Goal: Information Seeking & Learning: Learn about a topic

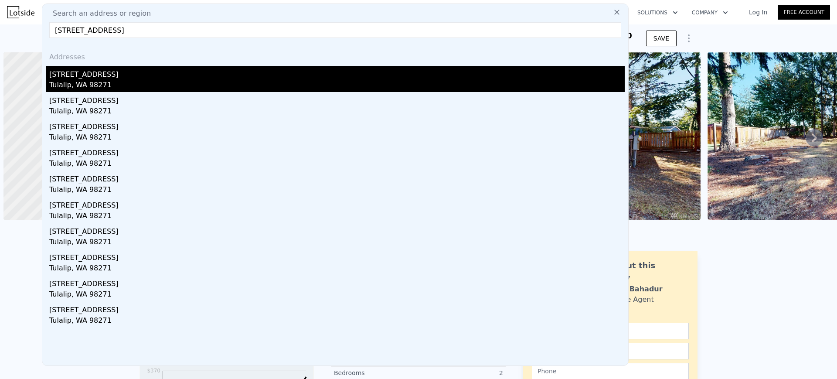
type input "[STREET_ADDRESS]"
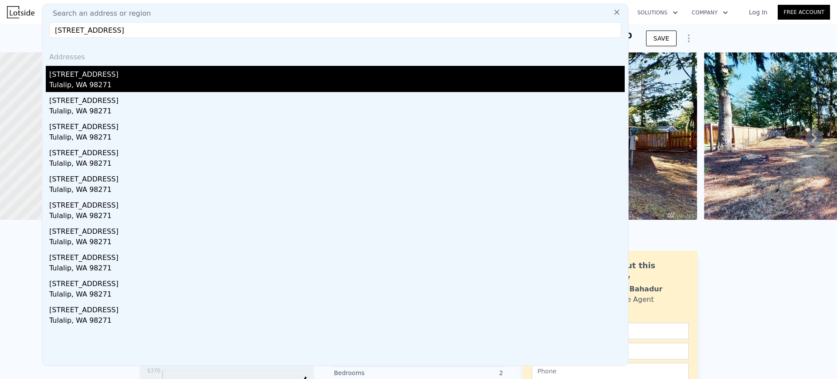
click at [96, 74] on div "[STREET_ADDRESS]" at bounding box center [336, 73] width 575 height 14
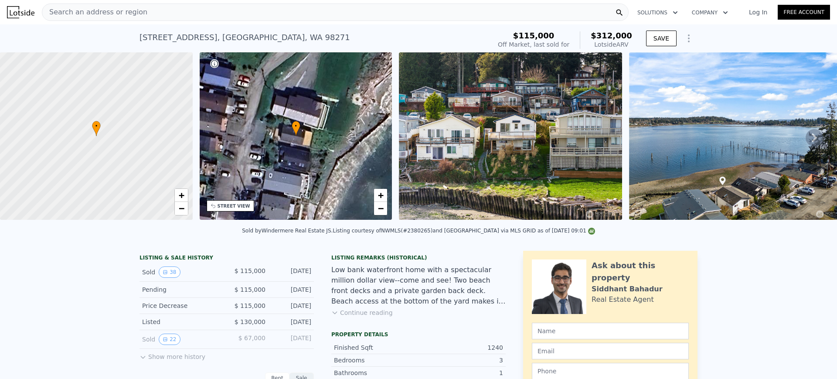
click at [239, 15] on div "Search an address or region" at bounding box center [335, 11] width 587 height 17
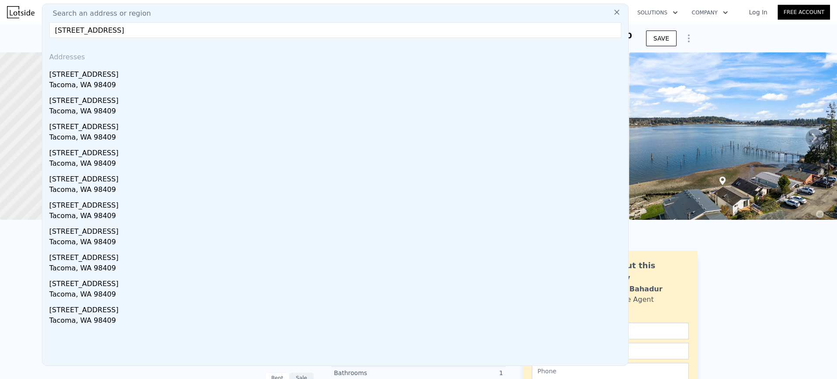
type input "[STREET_ADDRESS]"
click at [200, 80] on div "Tacoma, WA 98409" at bounding box center [336, 86] width 575 height 12
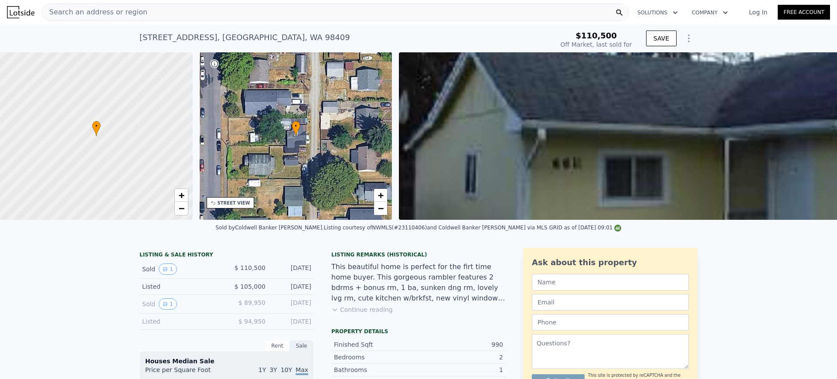
type input "$ 406,000"
type input "$ 257,548"
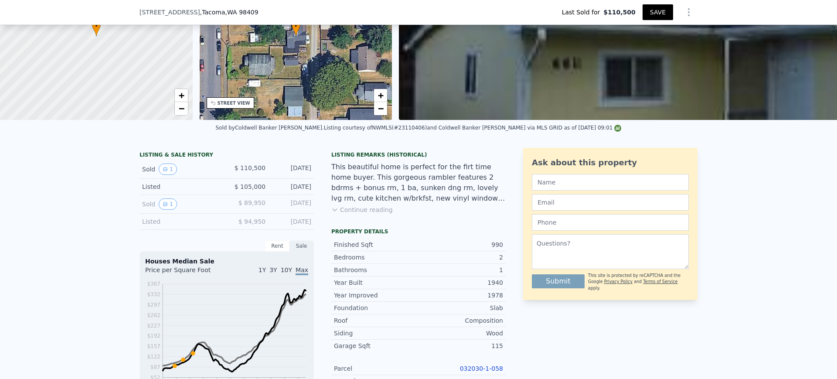
scroll to position [51, 0]
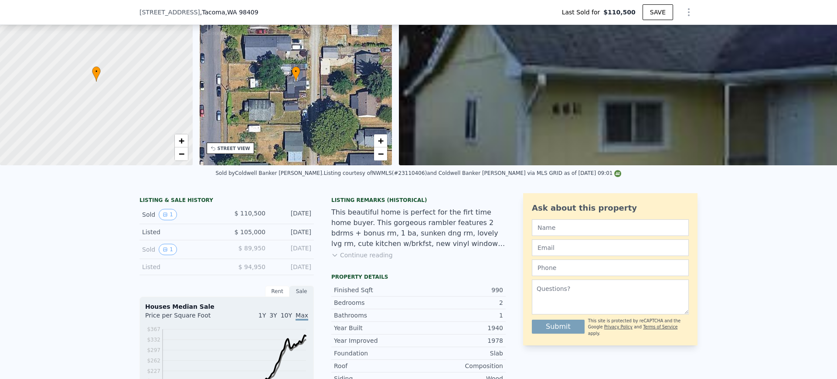
click at [685, 14] on icon "Show Options" at bounding box center [688, 12] width 10 height 10
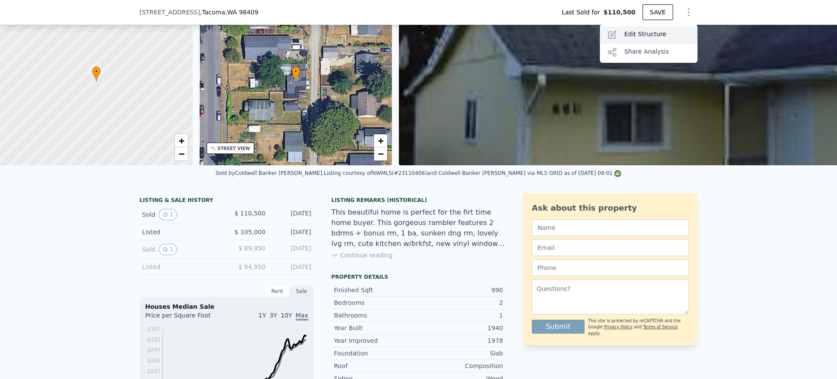
click at [652, 33] on div "Edit Structure" at bounding box center [649, 34] width 98 height 17
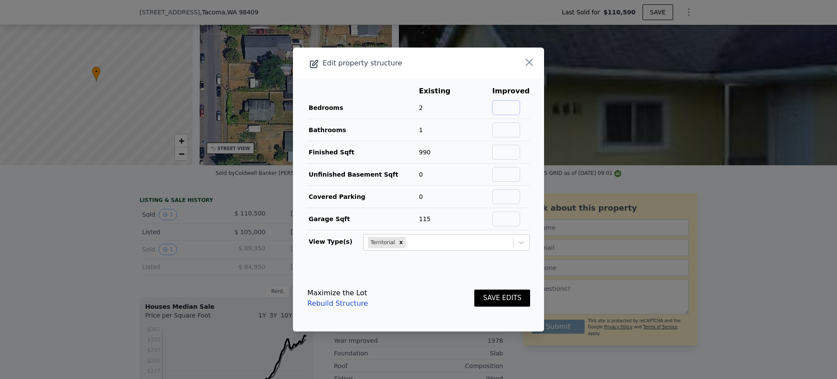
click at [507, 101] on input "text" at bounding box center [506, 107] width 28 height 15
type input "2"
type input "1"
type input "990"
type input "0"
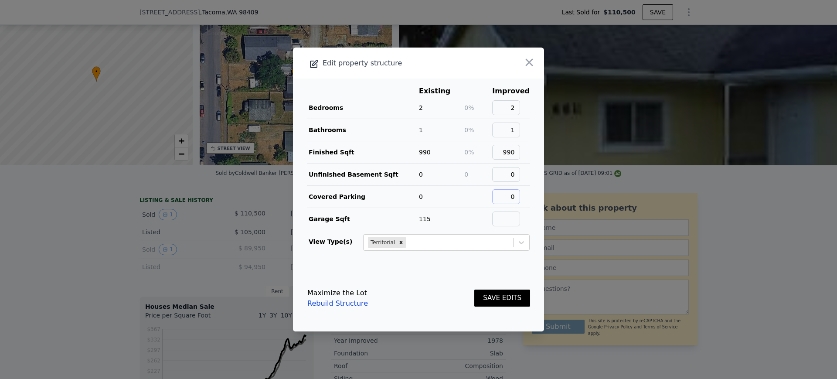
type input "0"
type input "115"
click at [481, 298] on button "SAVE EDITS" at bounding box center [502, 297] width 56 height 17
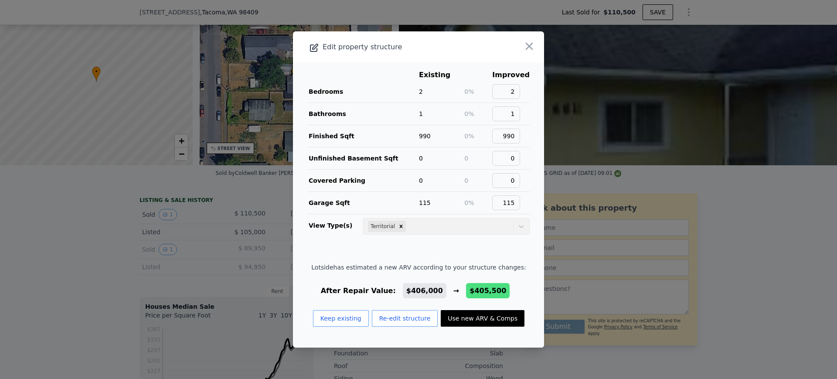
click at [453, 321] on button "Use new ARV & Comps" at bounding box center [483, 318] width 84 height 17
type input "$ 405,500"
type input "$ 257,083"
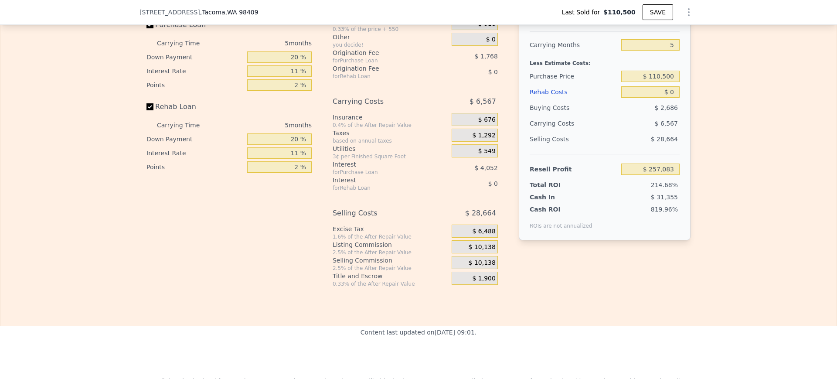
scroll to position [1250, 0]
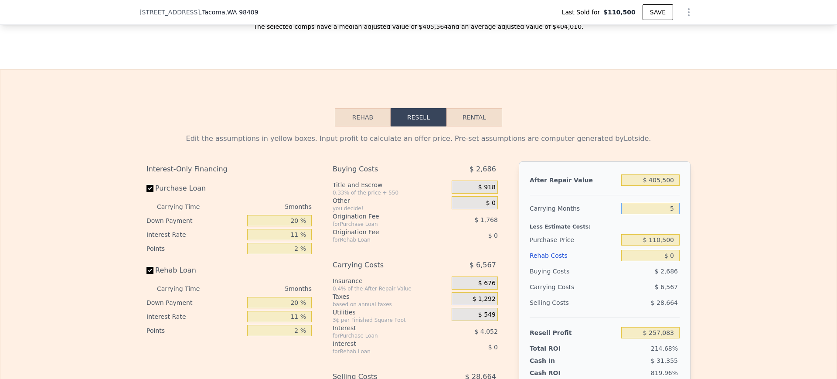
click at [660, 214] on input "5" at bounding box center [650, 208] width 58 height 11
type input "3"
type input "$ 259,710"
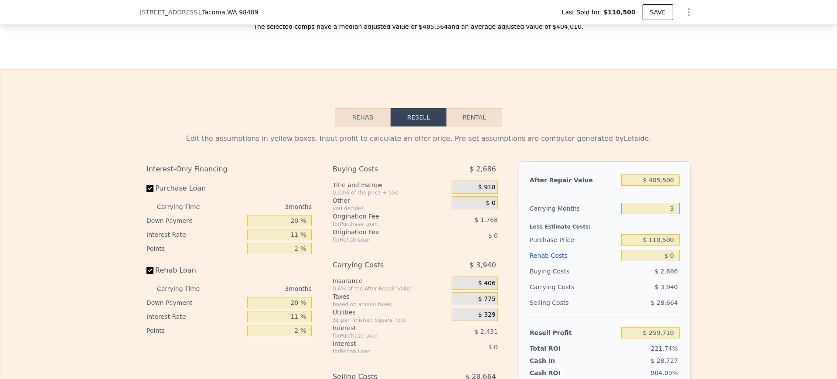
type input "3"
click at [668, 144] on div "Edit the assumptions in yellow boxes. Input profit to calculate an offer price.…" at bounding box center [418, 138] width 544 height 10
click at [655, 245] on input "$ 110,500" at bounding box center [650, 239] width 58 height 11
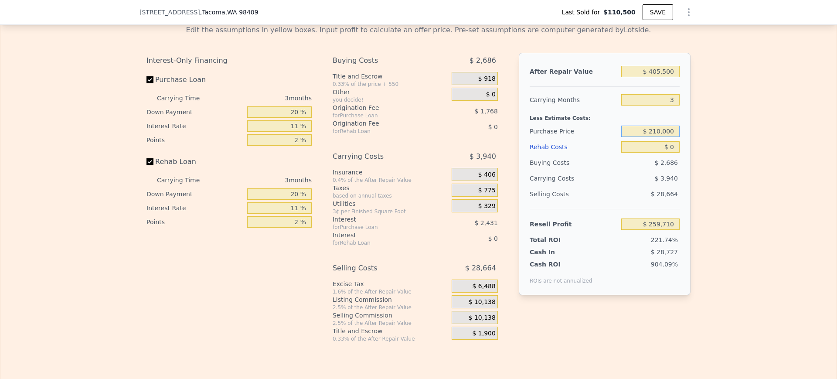
scroll to position [1359, 0]
type input "$ 210,000"
click at [713, 210] on div "Edit the assumptions in yellow boxes. Input profit to calculate an offer price.…" at bounding box center [418, 179] width 836 height 324
type input "$ 156,097"
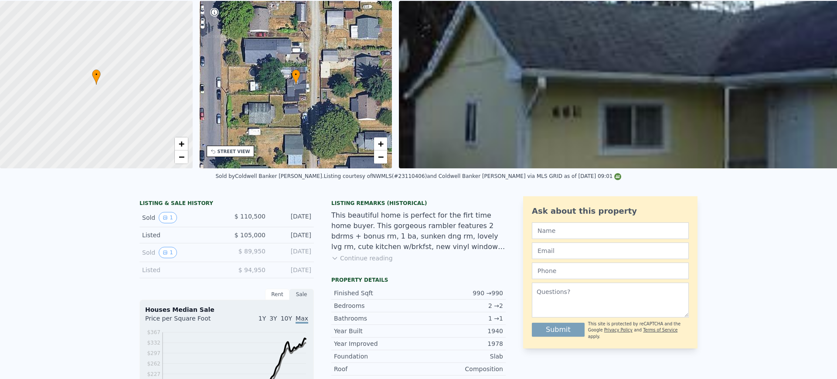
scroll to position [3, 0]
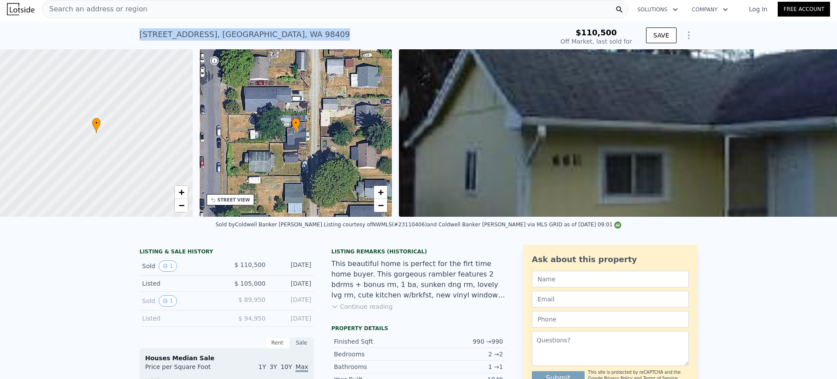
drag, startPoint x: 282, startPoint y: 34, endPoint x: 95, endPoint y: 39, distance: 187.0
click at [95, 39] on div "[STREET_ADDRESS] Sold [DATE] for $110,500 $110,500 Off Market, last sold for SA…" at bounding box center [418, 35] width 837 height 28
copy div "[STREET_ADDRESS]"
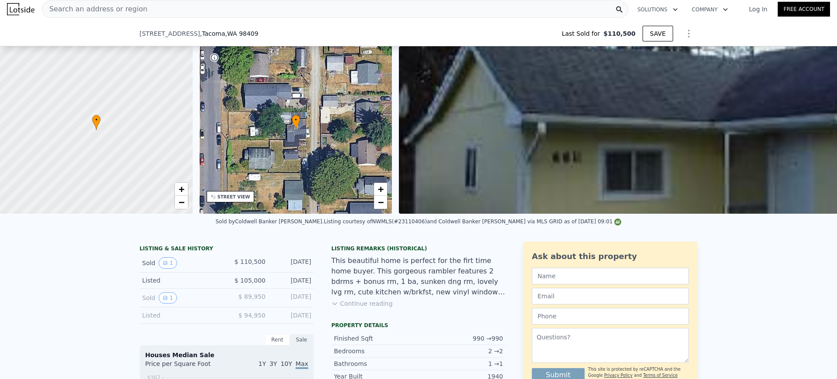
scroll to position [272, 0]
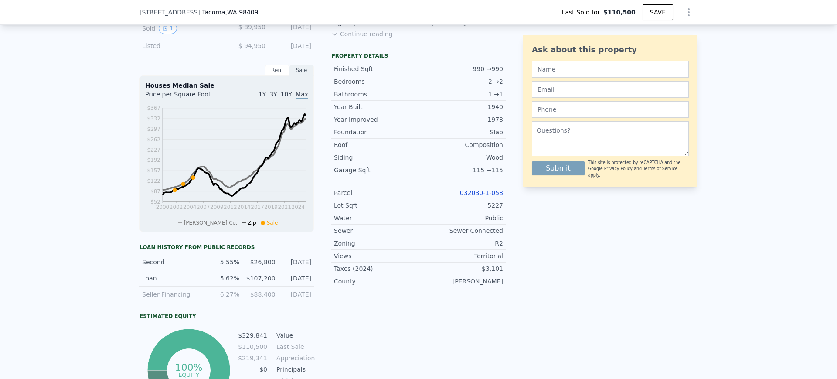
click at [481, 196] on link "032030-1-058" at bounding box center [481, 192] width 43 height 7
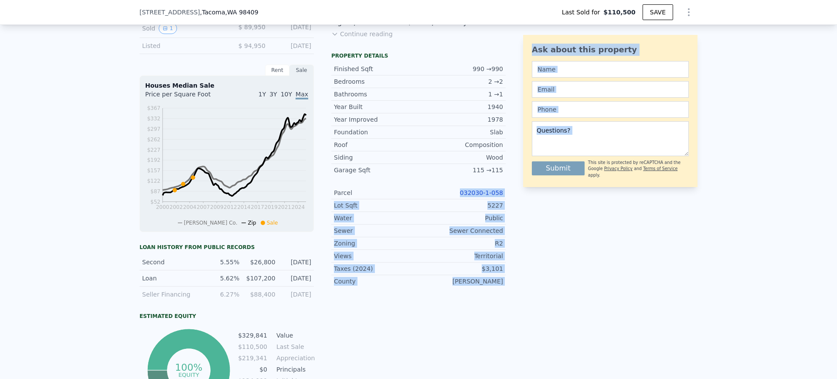
drag, startPoint x: 453, startPoint y: 201, endPoint x: 513, endPoint y: 202, distance: 59.7
click at [513, 202] on div "LISTING & SALE HISTORY Sold 1 $ 110,500 [DATE] Listed $ 105,000 [DATE] Sold 1 $…" at bounding box center [418, 192] width 558 height 441
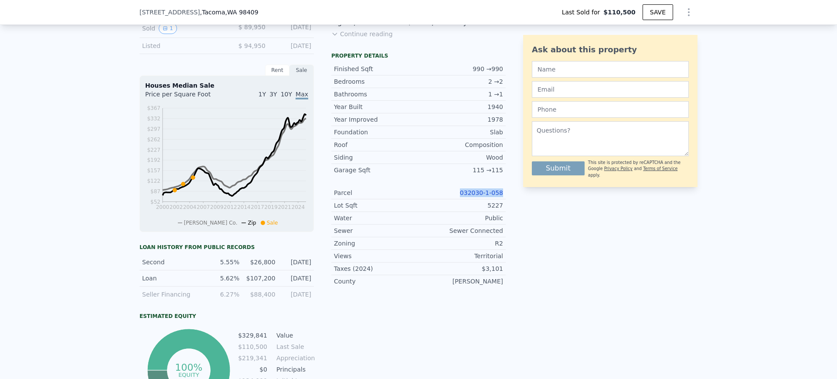
drag, startPoint x: 457, startPoint y: 198, endPoint x: 505, endPoint y: 199, distance: 48.4
click at [505, 199] on div "LISTING & SALE HISTORY Sold 1 $ 110,500 [DATE] Listed $ 105,000 [DATE] Sold 1 $…" at bounding box center [418, 192] width 558 height 441
copy link "032030-1-058"
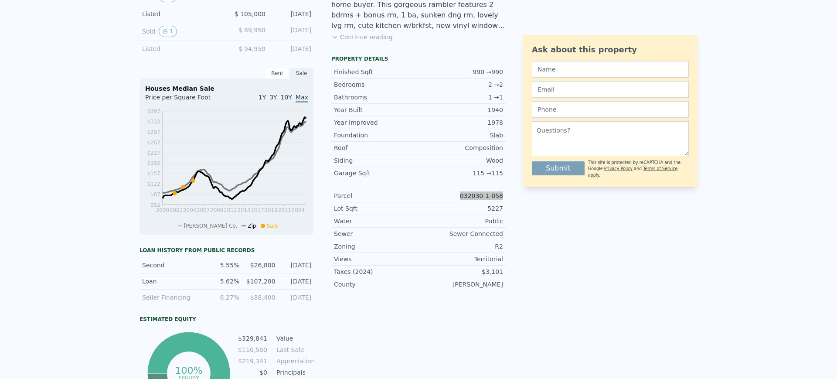
scroll to position [0, 0]
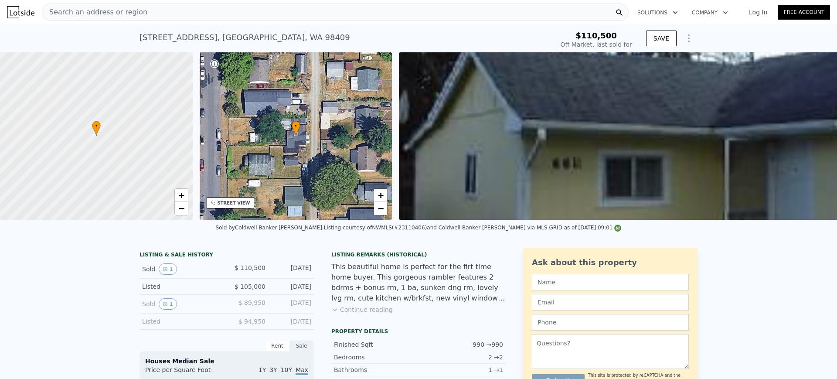
type input "$ 406,000"
type input "5"
type input "$ 257,548"
click at [334, 13] on div "Search an address or region" at bounding box center [335, 11] width 587 height 17
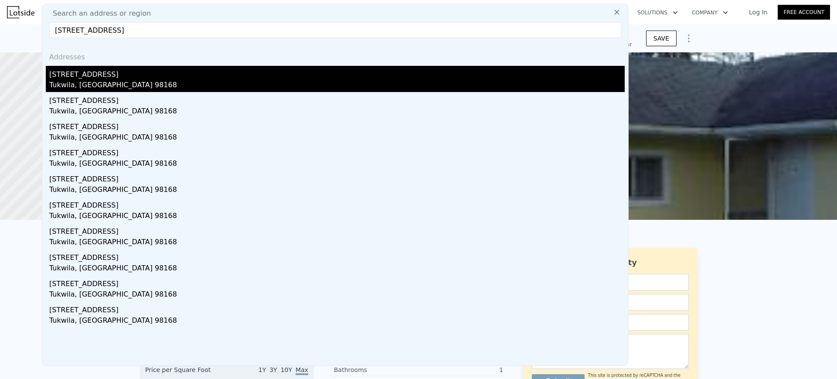
type input "[STREET_ADDRESS]"
click at [299, 71] on div "[STREET_ADDRESS]" at bounding box center [336, 73] width 575 height 14
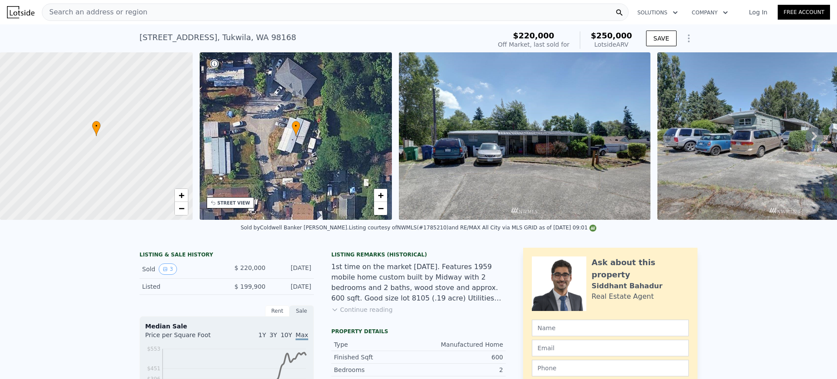
click at [220, 12] on div "Search an address or region" at bounding box center [335, 11] width 587 height 17
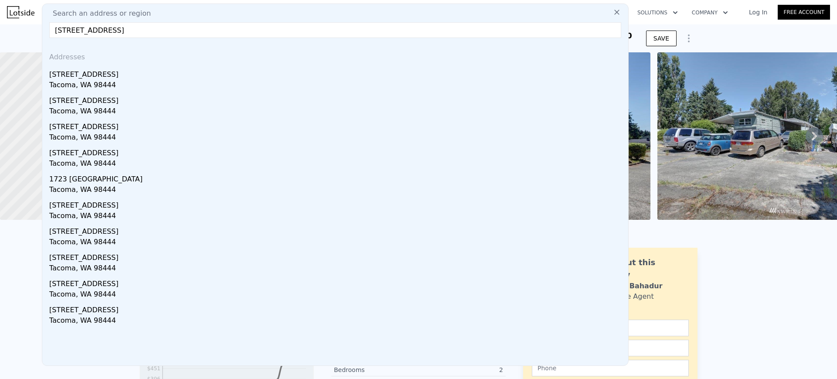
type input "[STREET_ADDRESS]"
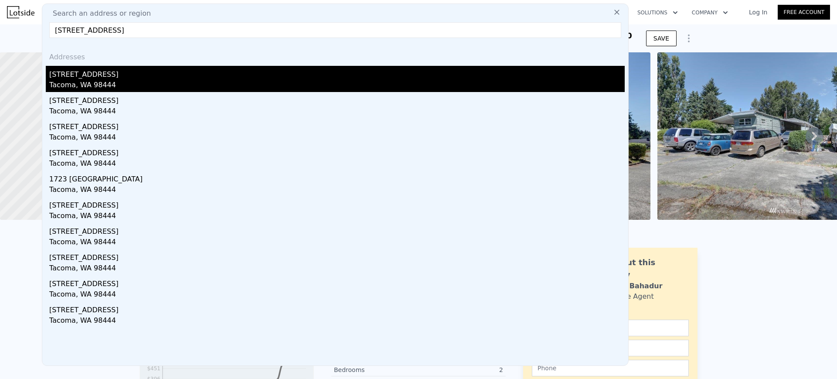
click at [158, 71] on div "[STREET_ADDRESS]" at bounding box center [336, 73] width 575 height 14
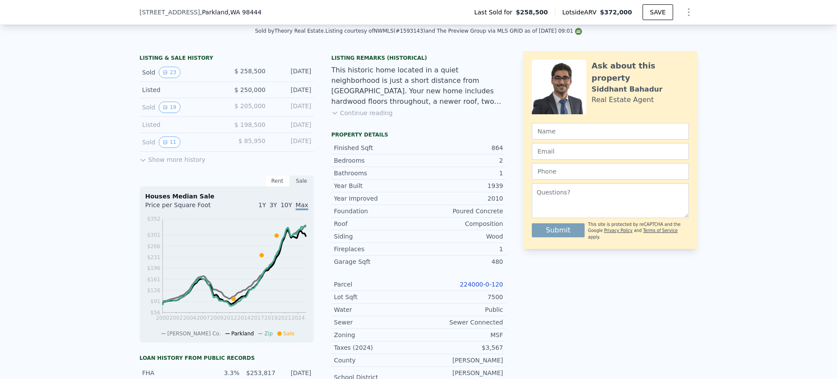
scroll to position [215, 0]
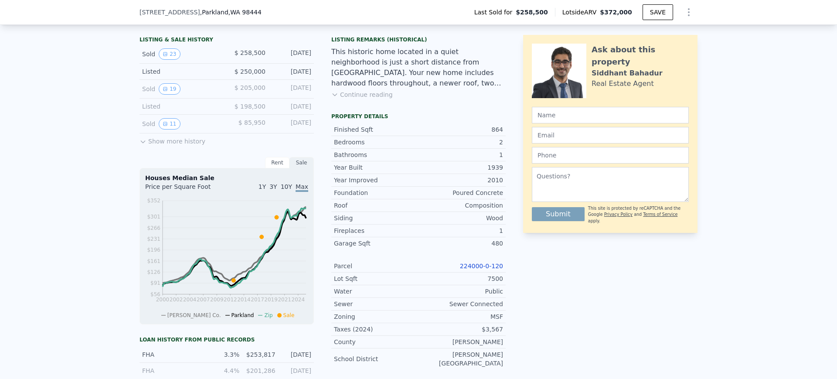
click at [472, 269] on link "224000-0-120" at bounding box center [481, 265] width 43 height 7
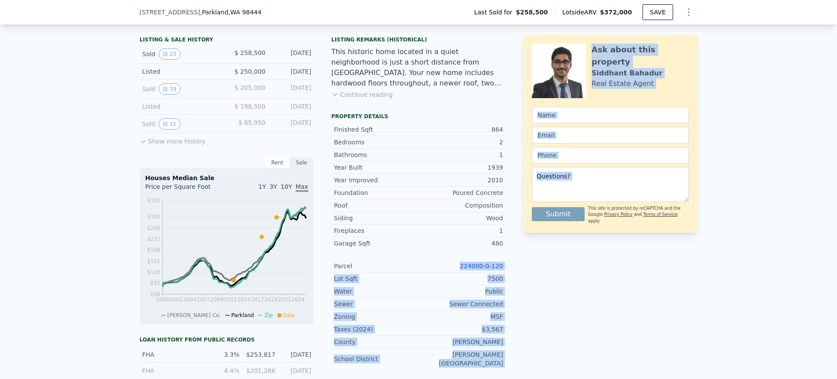
drag, startPoint x: 445, startPoint y: 273, endPoint x: 502, endPoint y: 273, distance: 56.7
click at [502, 273] on div "LISTING & SALE HISTORY Sold 23 $ 258,500 [DATE] Listed $ 250,000 [DATE] Sold 19…" at bounding box center [418, 261] width 558 height 457
copy div "224000-0-120 Lot Sqft 7500 Water Public Sewer Sewer Connected Zoning MSF Taxes …"
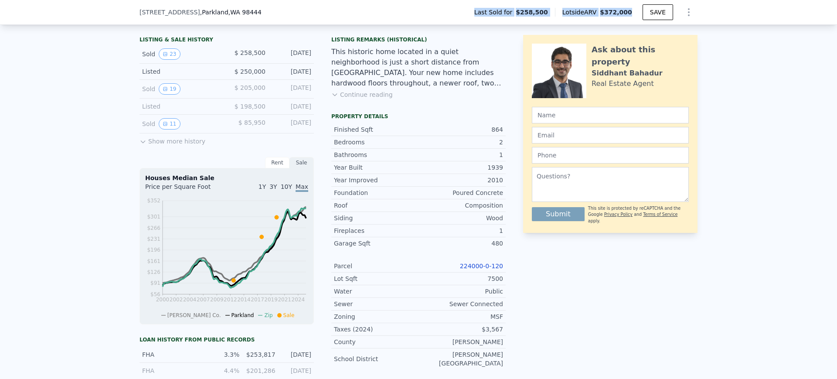
drag, startPoint x: 518, startPoint y: 12, endPoint x: 637, endPoint y: 11, distance: 119.0
click at [637, 11] on div "[STREET_ADDRESS] Last Sold for $258,500 Lotside ARV $372,000 SAVE" at bounding box center [418, 12] width 558 height 24
copy div "Last Sold for $258,500 Lotside ARV $372,000"
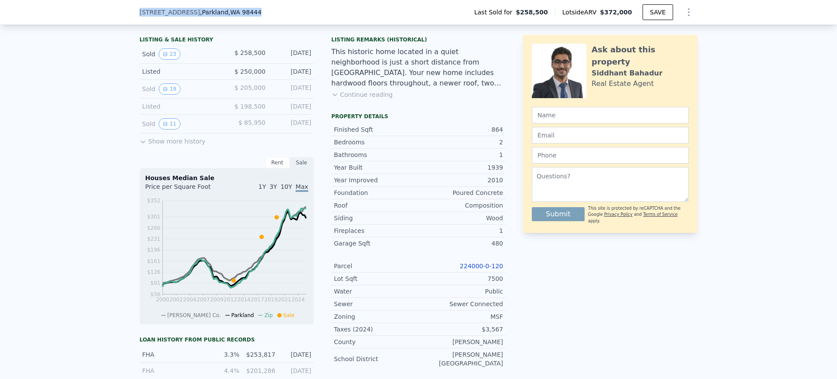
drag, startPoint x: 248, startPoint y: 15, endPoint x: 119, endPoint y: 16, distance: 129.0
click at [119, 16] on div "[STREET_ADDRESS] Last Sold for $258,500 Lotside ARV $372,000 SAVE" at bounding box center [418, 12] width 837 height 25
copy div "[STREET_ADDRESS]"
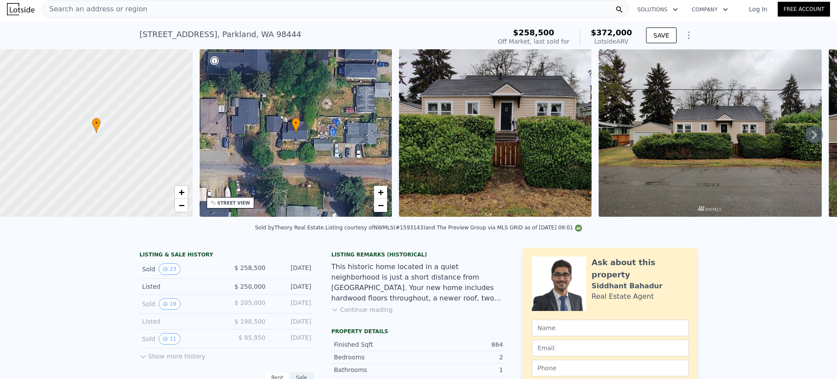
scroll to position [0, 0]
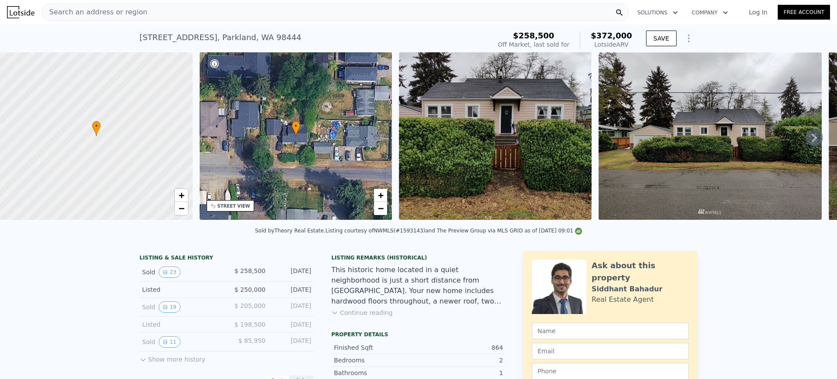
click at [299, 12] on div "Search an address or region" at bounding box center [335, 11] width 587 height 17
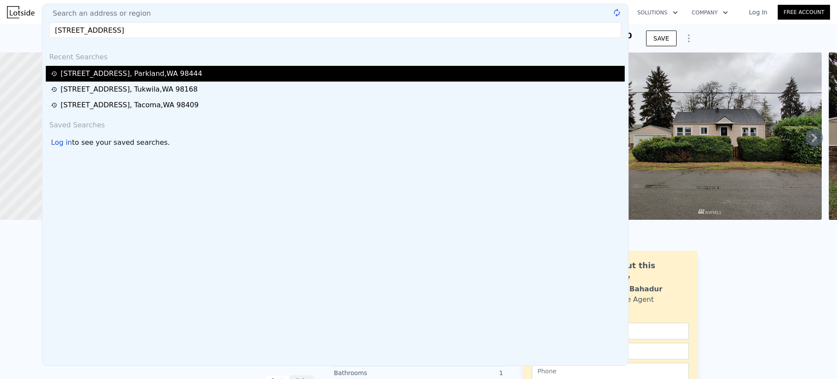
type input "[STREET_ADDRESS]"
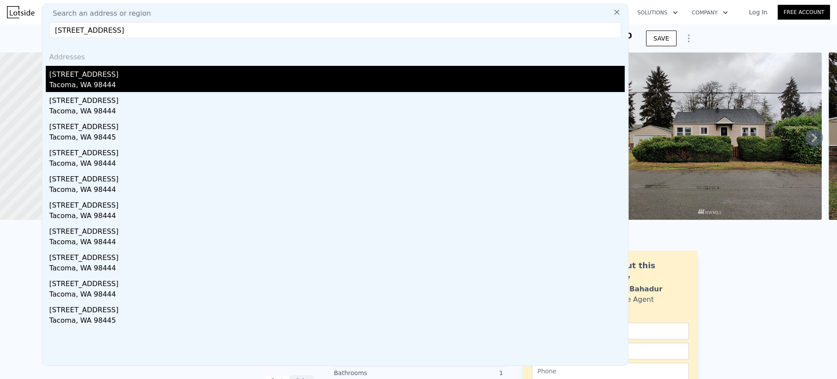
click at [145, 80] on div "Tacoma, WA 98444" at bounding box center [336, 86] width 575 height 12
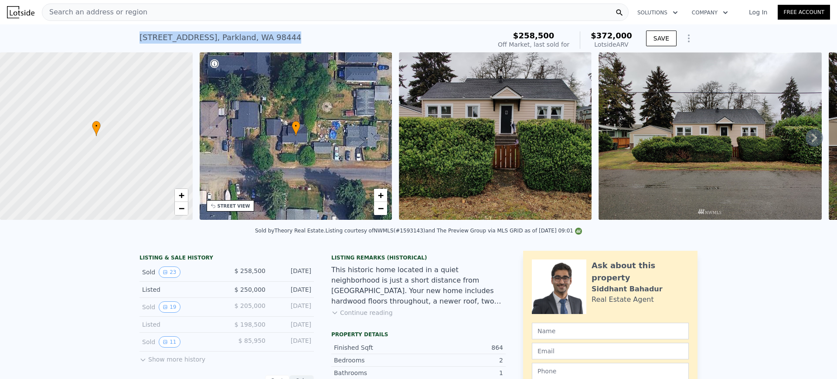
drag, startPoint x: 265, startPoint y: 39, endPoint x: 136, endPoint y: 41, distance: 129.4
click at [139, 41] on div "[STREET_ADDRESS] Sold [DATE] for $258,500 (~ARV $372k )" at bounding box center [313, 40] width 348 height 24
copy div "[STREET_ADDRESS]"
click at [262, 39] on div "[STREET_ADDRESS] Sold [DATE] for $258,500 (~ARV $372k )" at bounding box center [313, 40] width 348 height 24
click at [256, 35] on div "[STREET_ADDRESS]" at bounding box center [220, 37] width 162 height 12
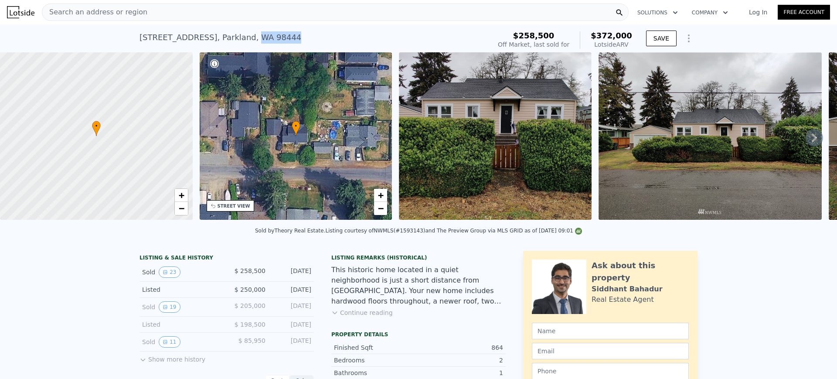
drag, startPoint x: 224, startPoint y: 36, endPoint x: 258, endPoint y: 36, distance: 34.0
click at [258, 36] on div "[STREET_ADDRESS]" at bounding box center [220, 37] width 162 height 12
copy div "WA 98444"
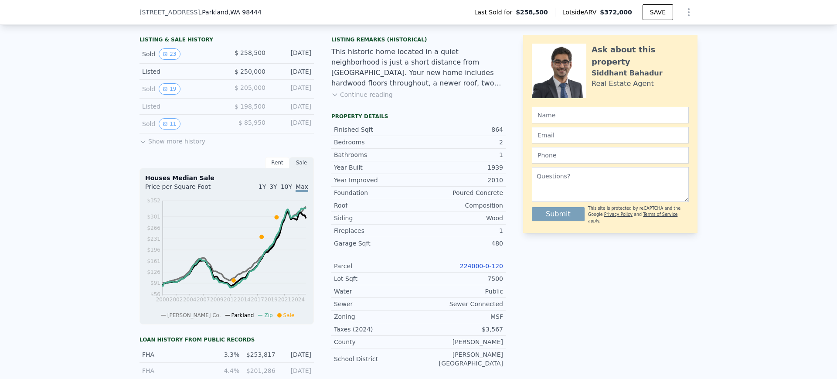
click at [472, 269] on link "224000-0-120" at bounding box center [481, 265] width 43 height 7
drag, startPoint x: 433, startPoint y: 272, endPoint x: 502, endPoint y: 271, distance: 69.3
click at [502, 271] on div "LISTING & SALE HISTORY Sold 23 $ 258,500 [DATE] Listed $ 250,000 [DATE] Sold 19…" at bounding box center [418, 261] width 558 height 457
copy link "224000-0-120"
